Goal: Transaction & Acquisition: Download file/media

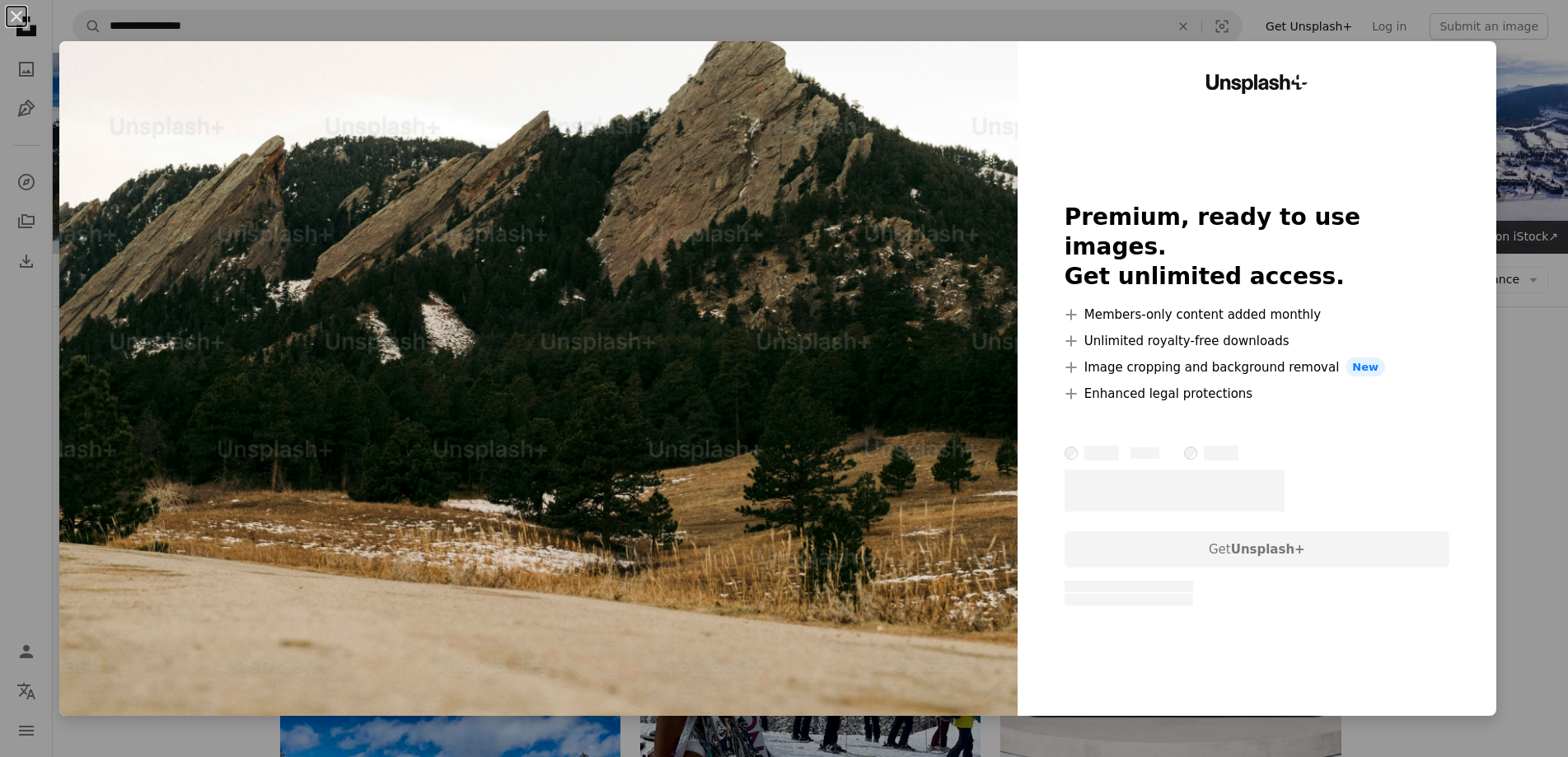
scroll to position [1398, 0]
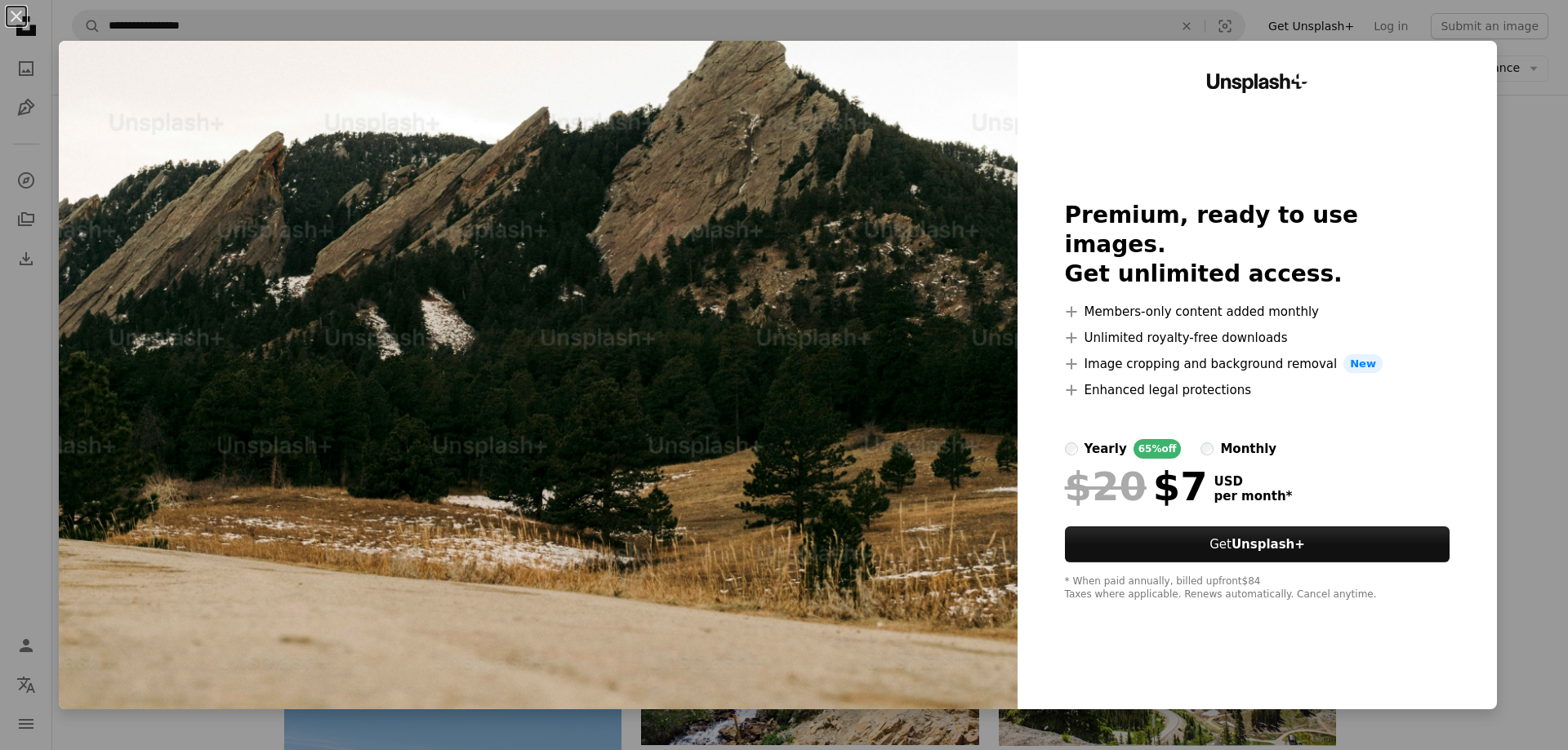
click at [9, 17] on button "An X shape" at bounding box center [17, 17] width 20 height 20
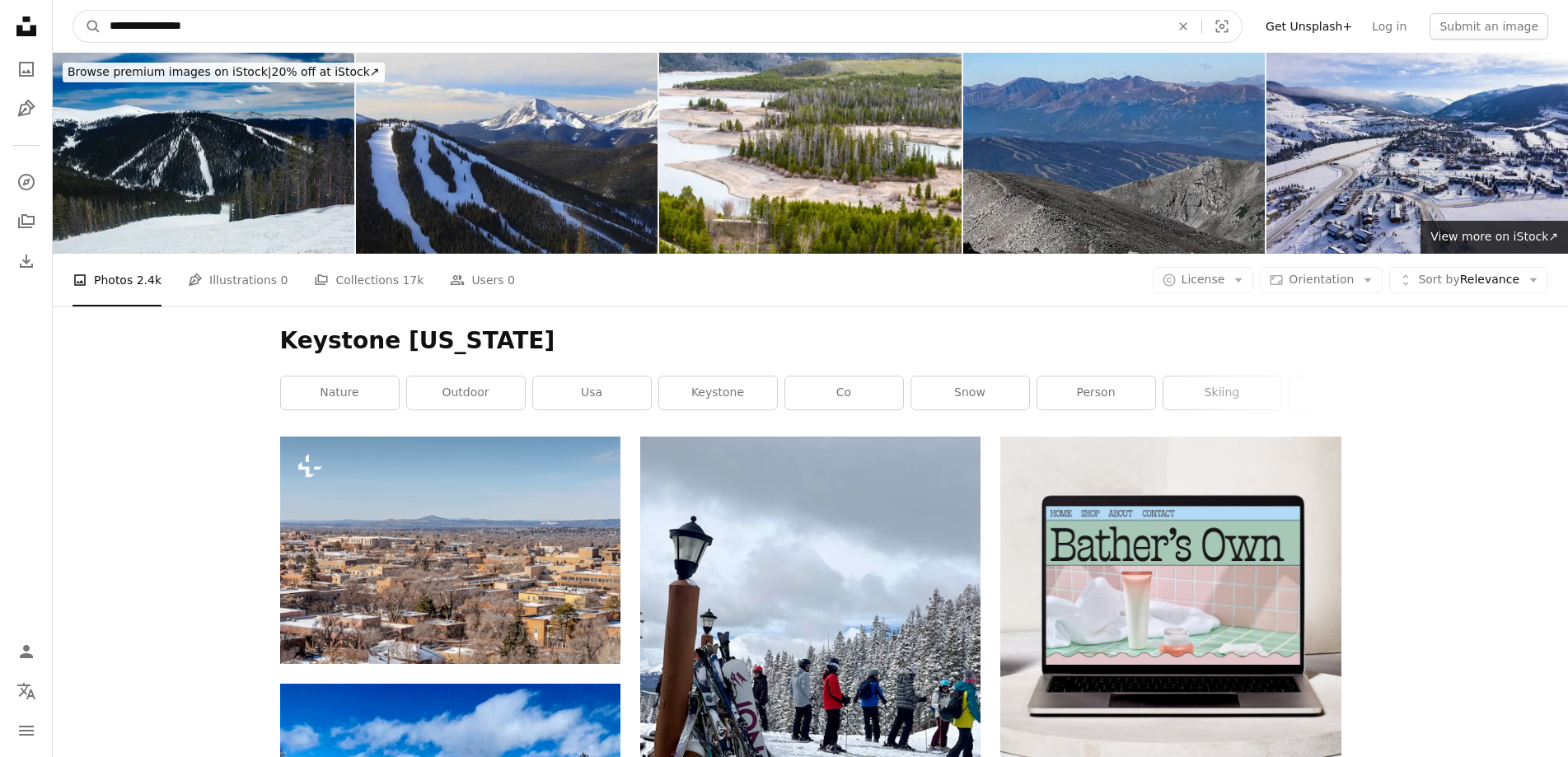
drag, startPoint x: 209, startPoint y: 26, endPoint x: 23, endPoint y: 25, distance: 186.0
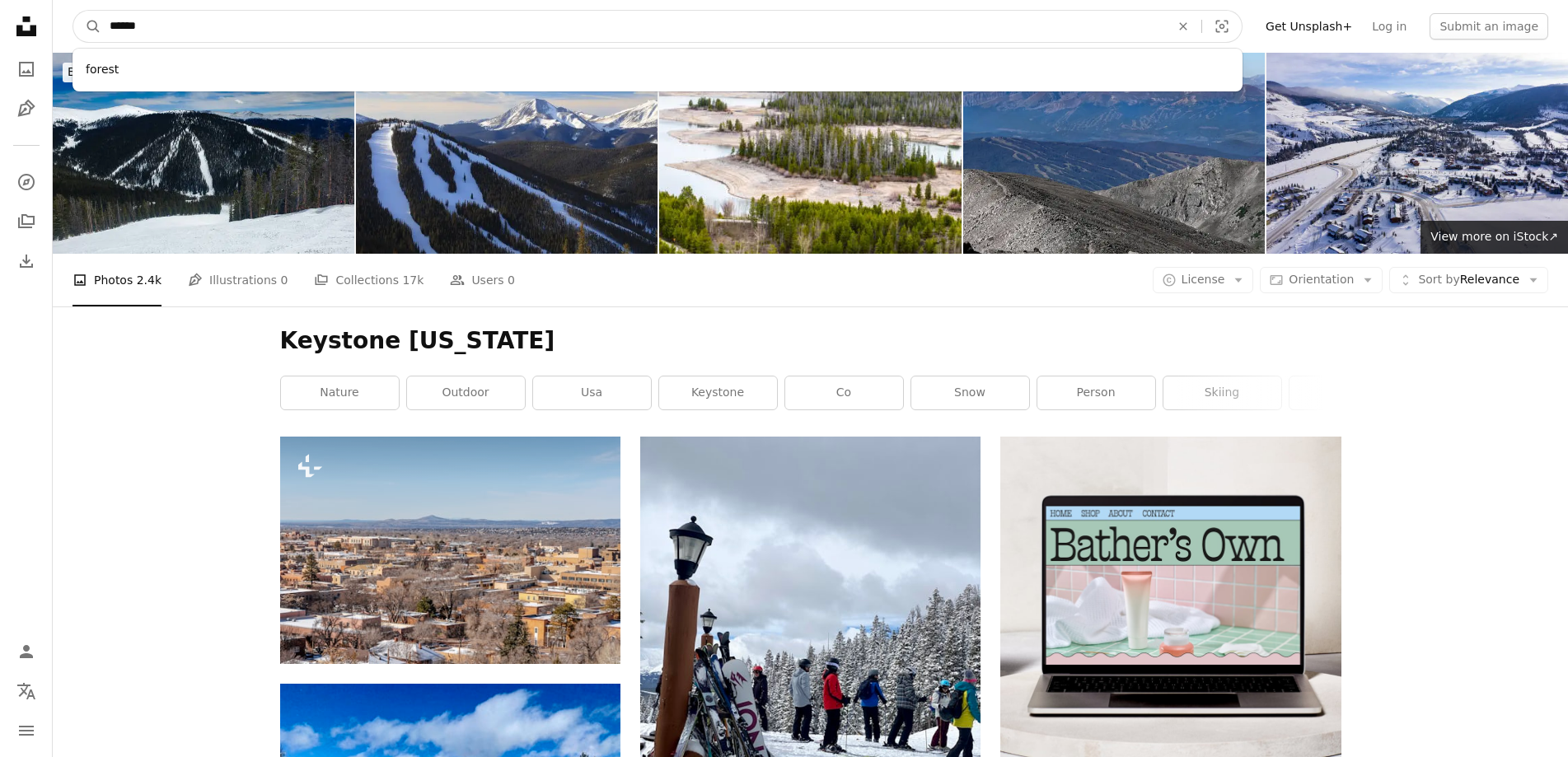
type input "******"
click at [73, 11] on button "A magnifying glass" at bounding box center [88, 27] width 28 height 32
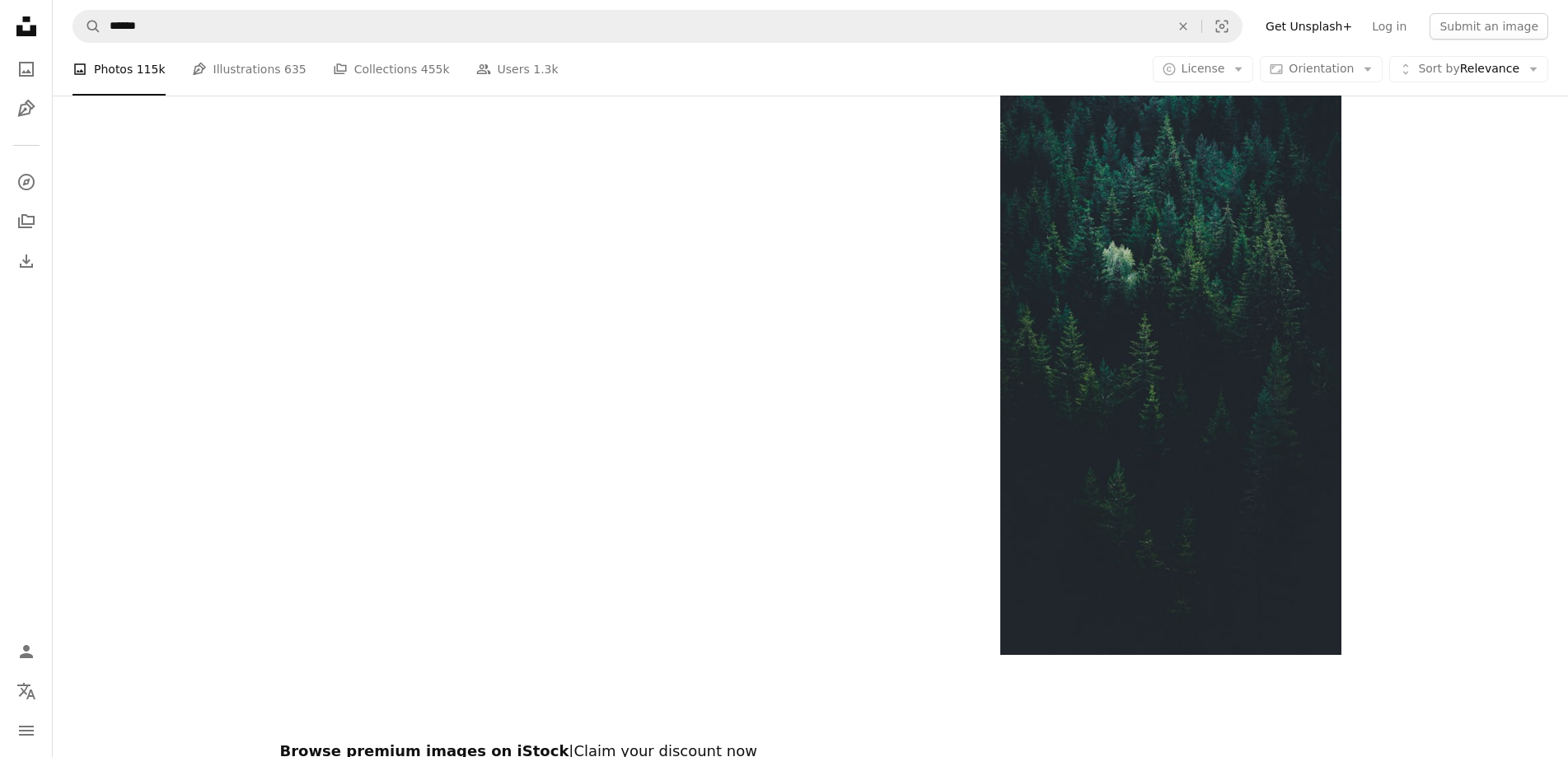
scroll to position [3121, 0]
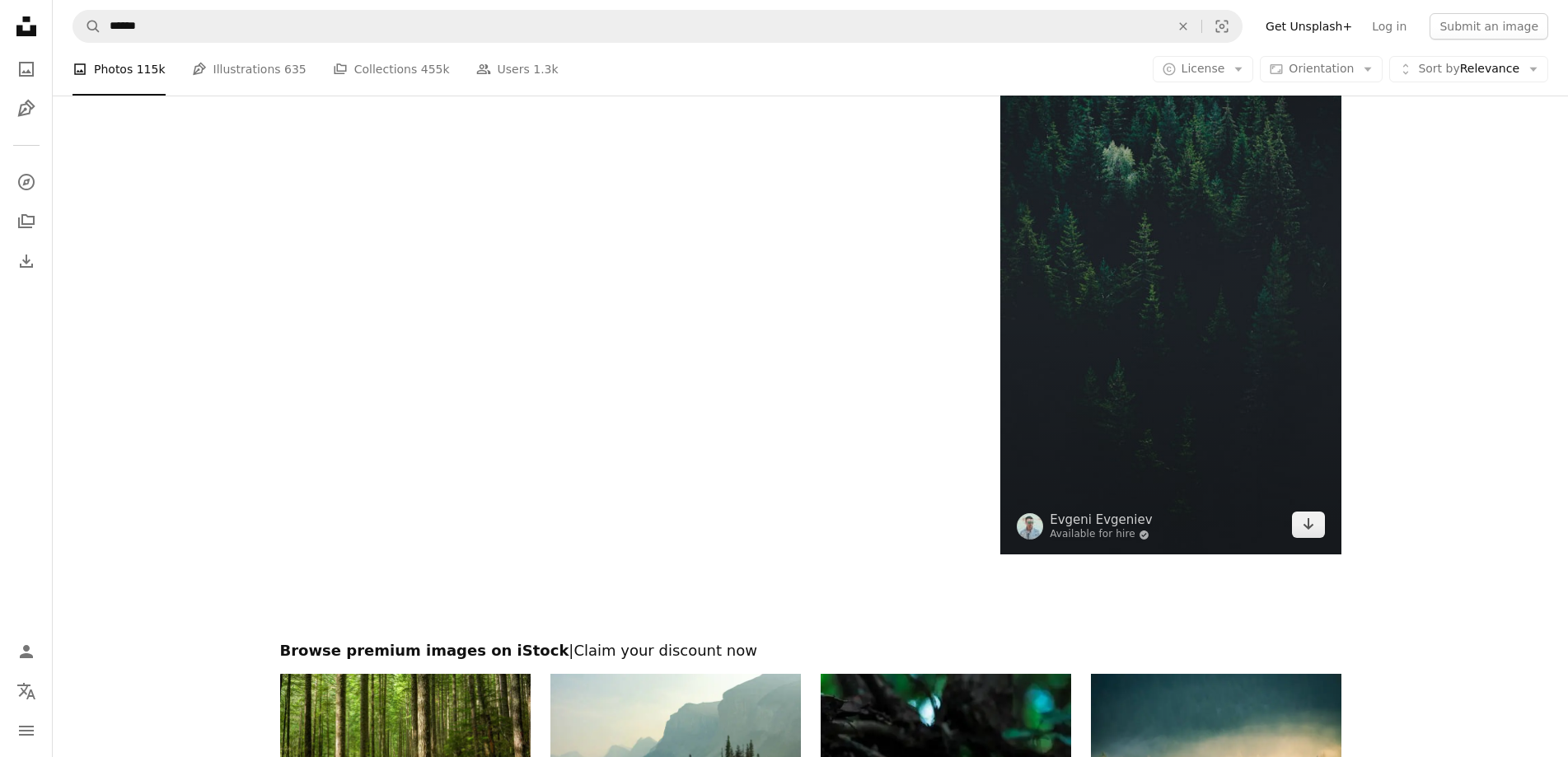
click at [1308, 520] on icon "Download" at bounding box center [1308, 524] width 11 height 12
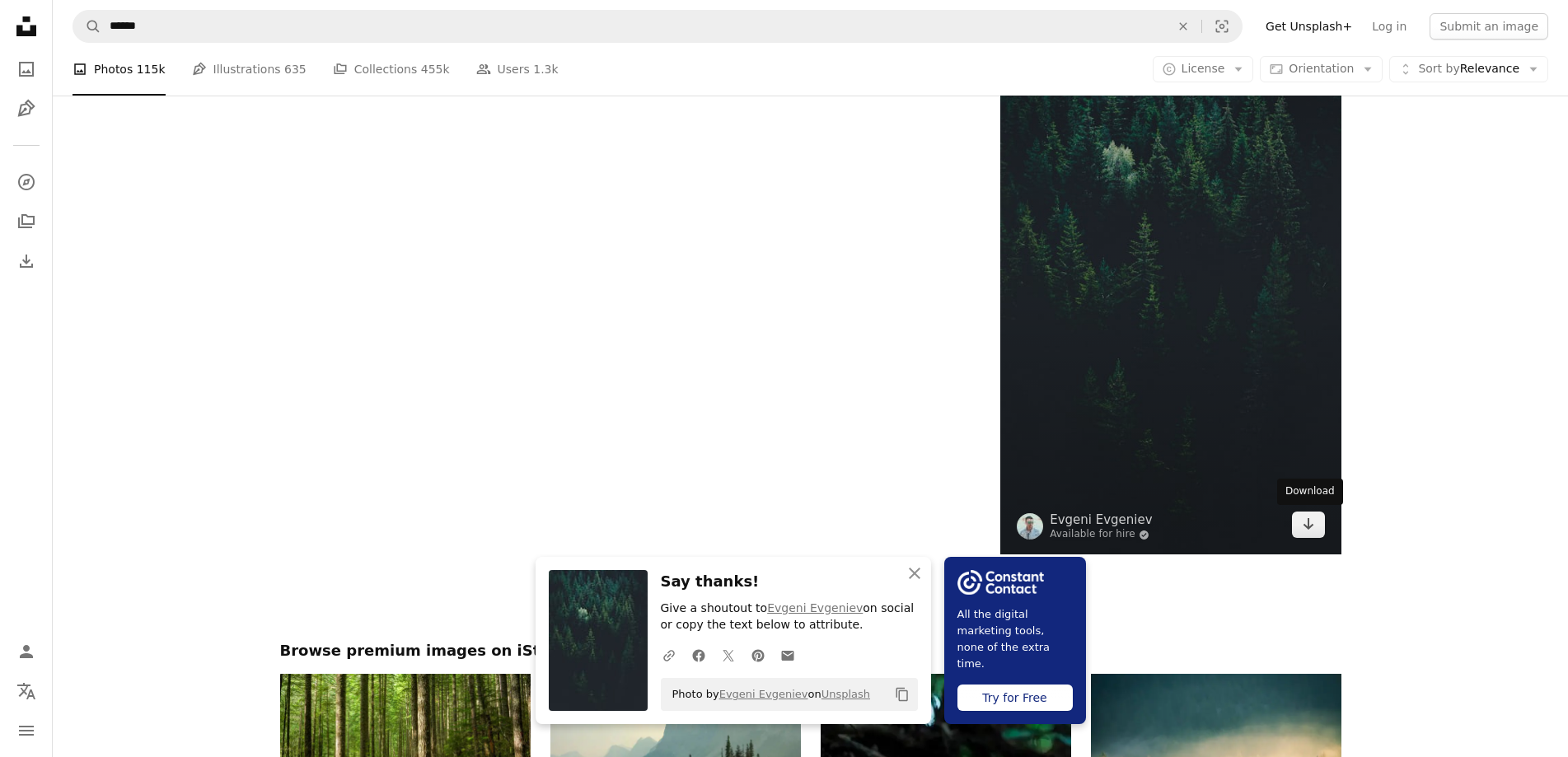
click at [1308, 517] on icon "Arrow pointing down" at bounding box center [1308, 524] width 13 height 20
click at [1316, 519] on link "Arrow pointing down" at bounding box center [1308, 525] width 33 height 27
click at [1187, 355] on img at bounding box center [1170, 252] width 340 height 606
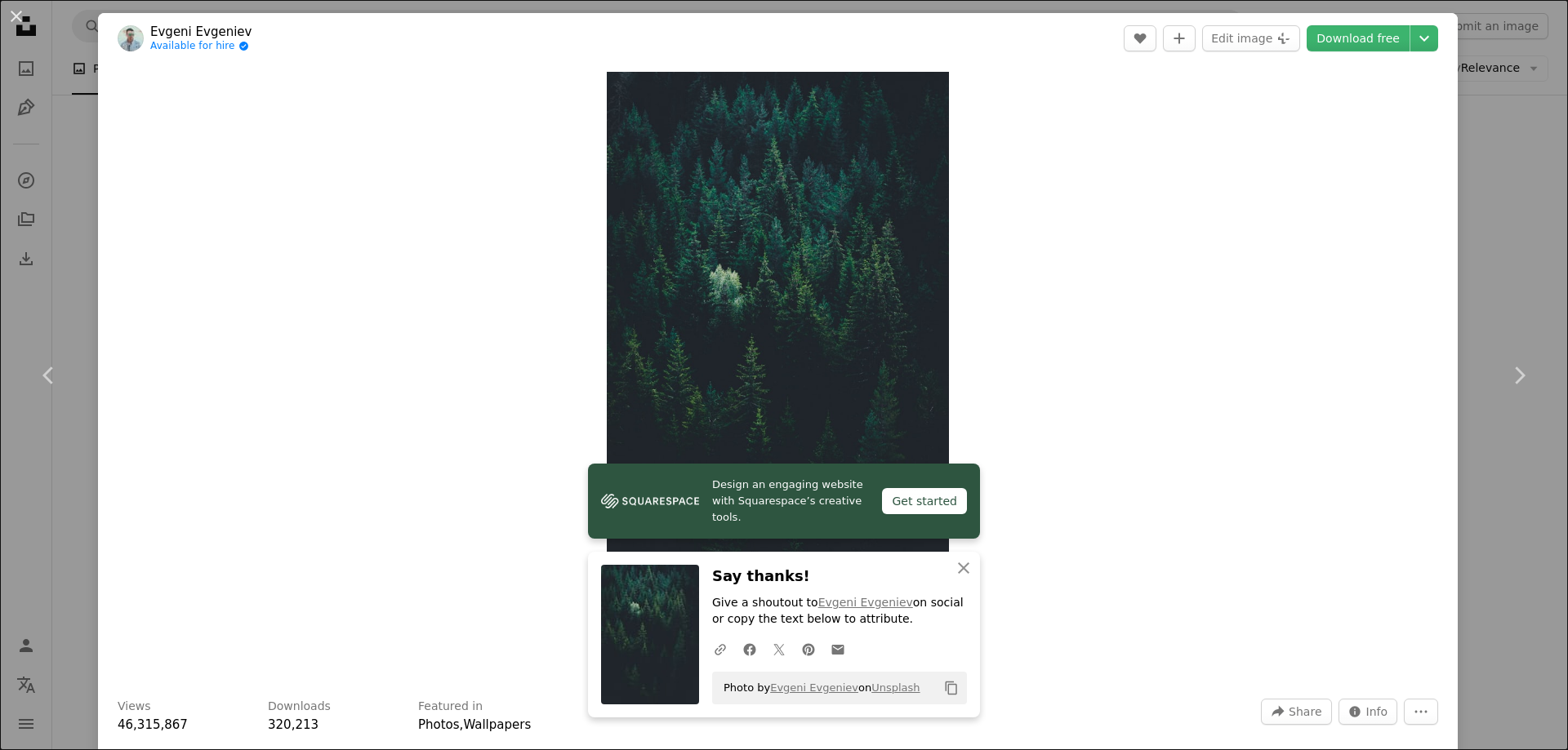
click at [497, 288] on div "Zoom in" at bounding box center [778, 375] width 1360 height 623
click at [959, 560] on icon "An X shape" at bounding box center [964, 568] width 20 height 20
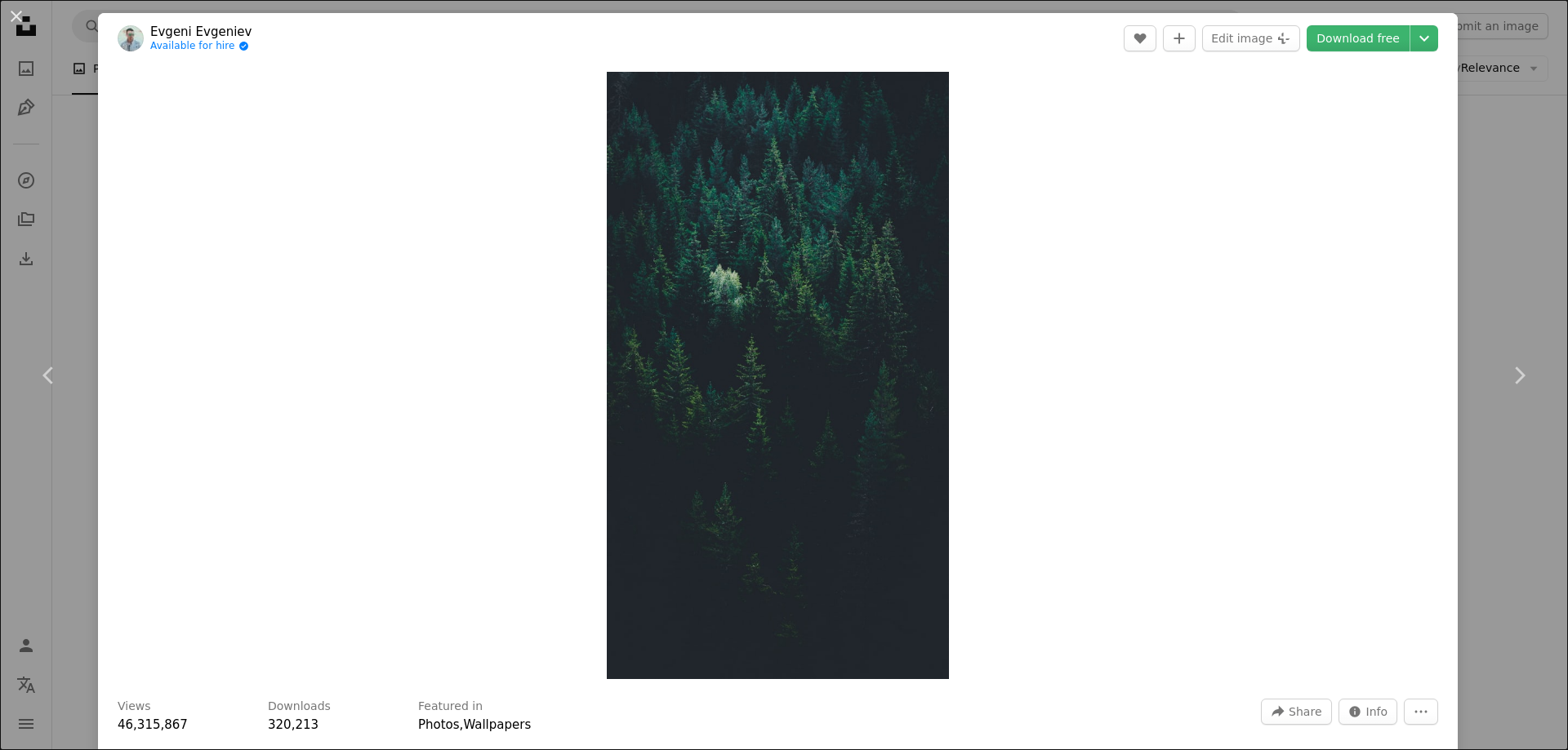
click at [12, 14] on button "An X shape" at bounding box center [17, 17] width 20 height 20
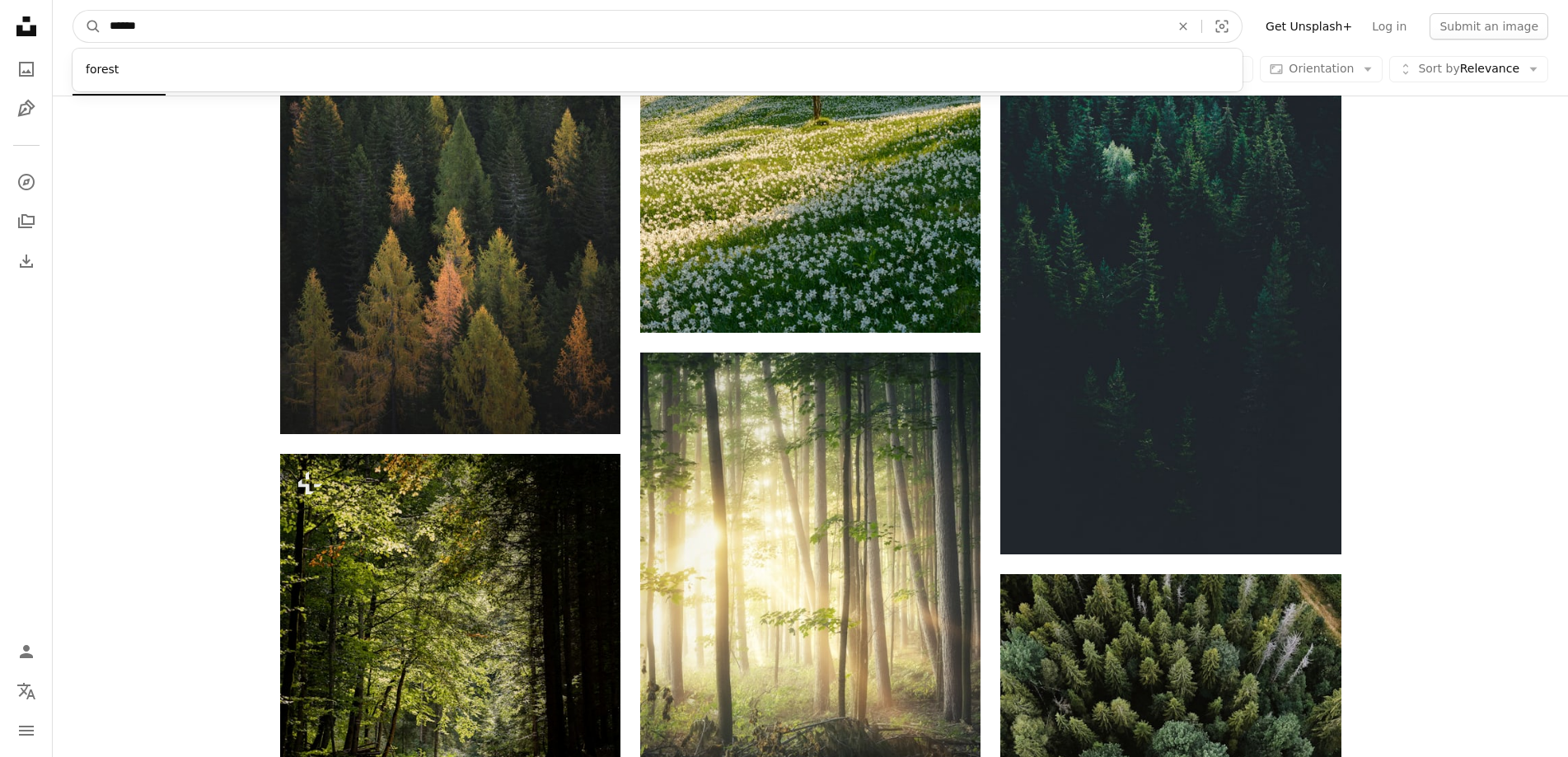
drag, startPoint x: 214, startPoint y: 21, endPoint x: 67, endPoint y: 31, distance: 147.3
click at [67, 31] on nav "A magnifying glass ****** forest An X shape Visual search Filters Get Unsplash+…" at bounding box center [809, 26] width 1515 height 53
type input "**********"
click at [73, 11] on button "A magnifying glass" at bounding box center [88, 27] width 28 height 32
